Goal: Task Accomplishment & Management: Manage account settings

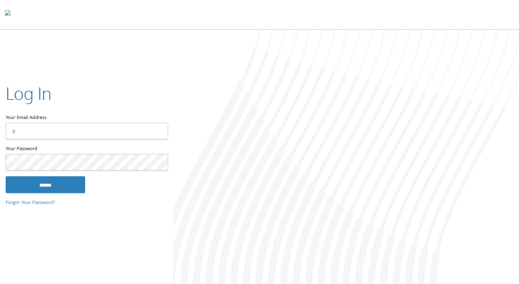
click at [113, 80] on div "Log In Your Email Address Your Password This field is required ****** Forgot Yo…" at bounding box center [86, 142] width 173 height 144
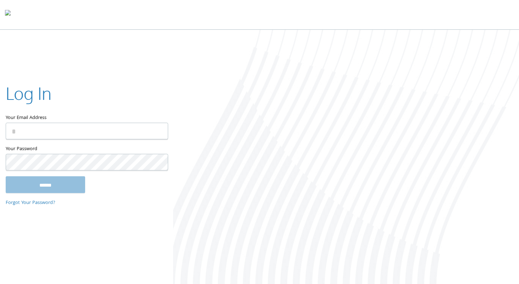
click at [58, 132] on input "Your Email Address" at bounding box center [87, 131] width 162 height 17
type input "**********"
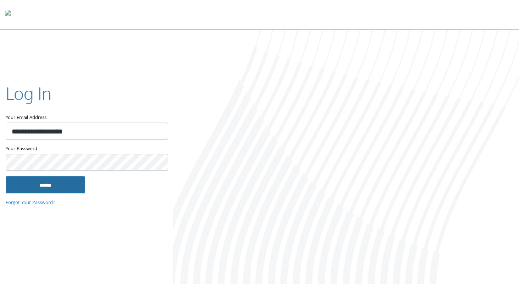
click at [62, 181] on input "******" at bounding box center [45, 185] width 79 height 17
